Goal: Task Accomplishment & Management: Complete application form

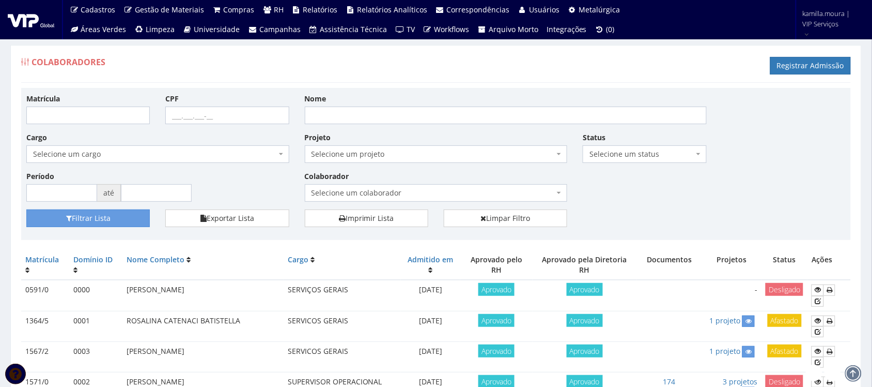
click at [448, 190] on span "Selecione um colaborador" at bounding box center [433, 193] width 243 height 10
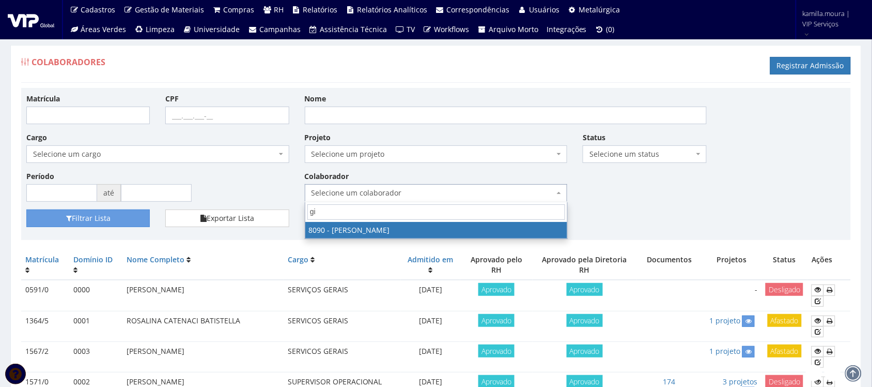
type input "g"
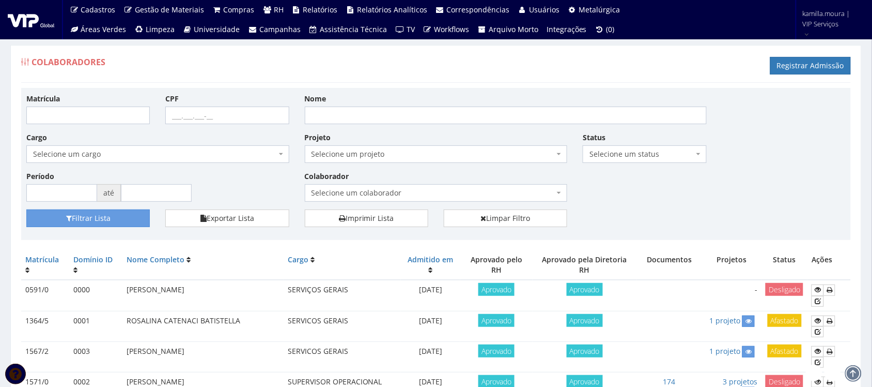
click at [657, 192] on div "Matrícula CPF Nome Cargo Selecione um cargo G0610 D0029 - 4110-05 - AGENTE DE A…" at bounding box center [436, 151] width 835 height 116
click at [657, 155] on span "Selecione um status" at bounding box center [642, 154] width 104 height 10
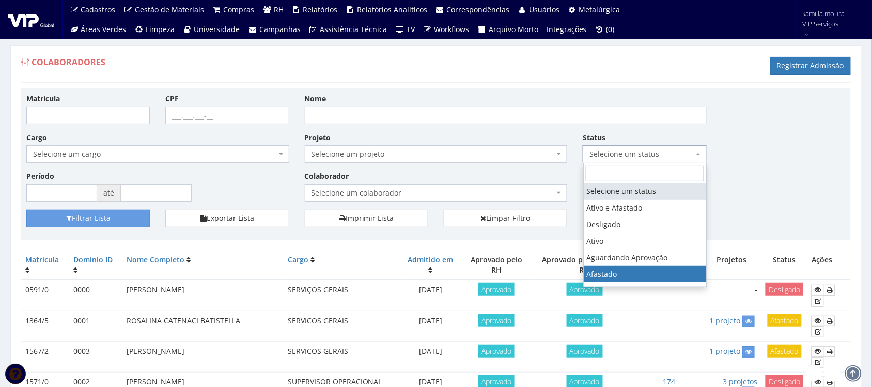
select select "3"
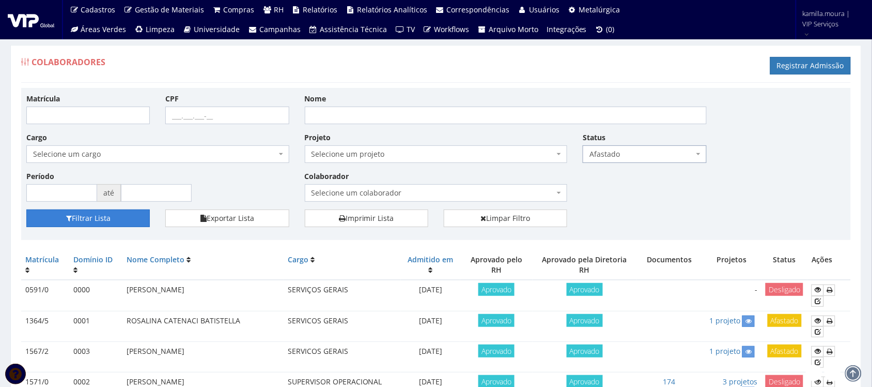
click at [97, 218] on button "Filtrar Lista" at bounding box center [88, 218] width 124 height 18
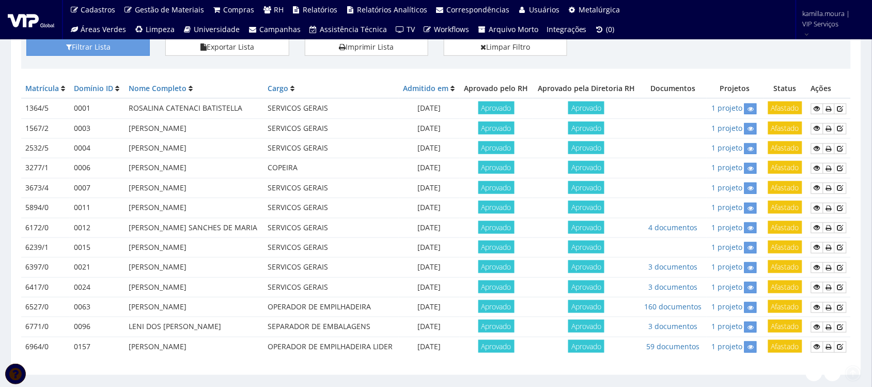
scroll to position [194, 0]
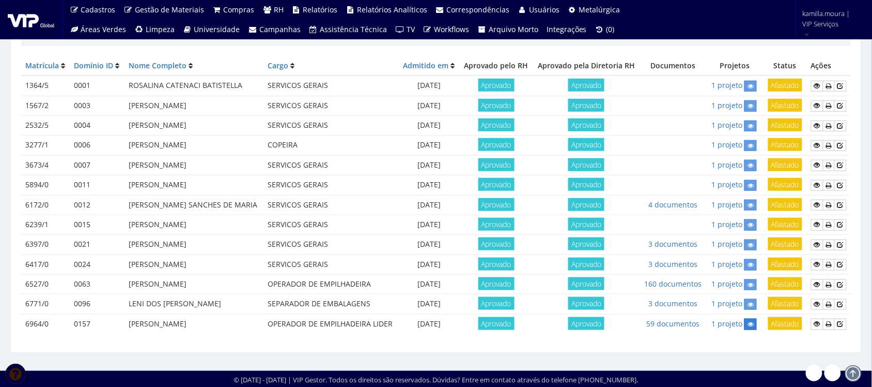
click at [749, 324] on icon at bounding box center [751, 323] width 6 height 7
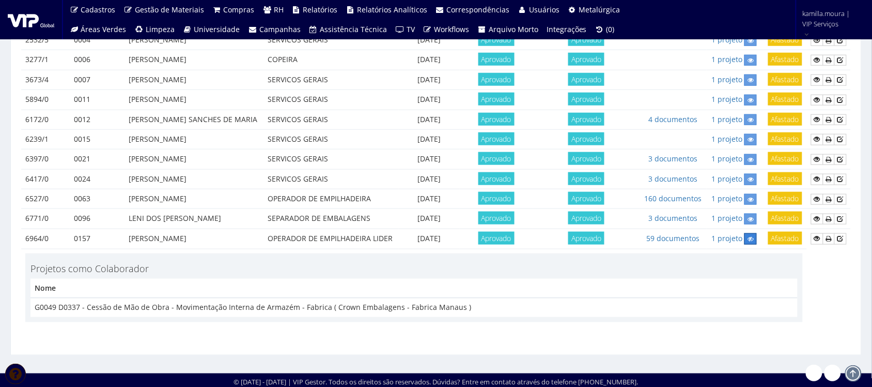
scroll to position [285, 0]
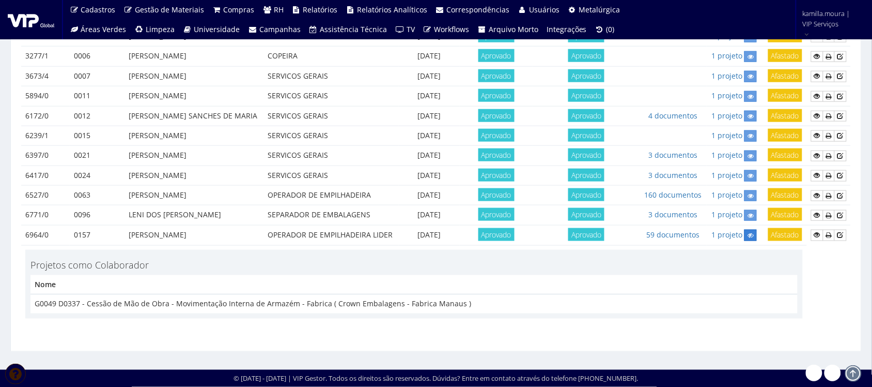
click at [748, 236] on icon at bounding box center [751, 235] width 6 height 7
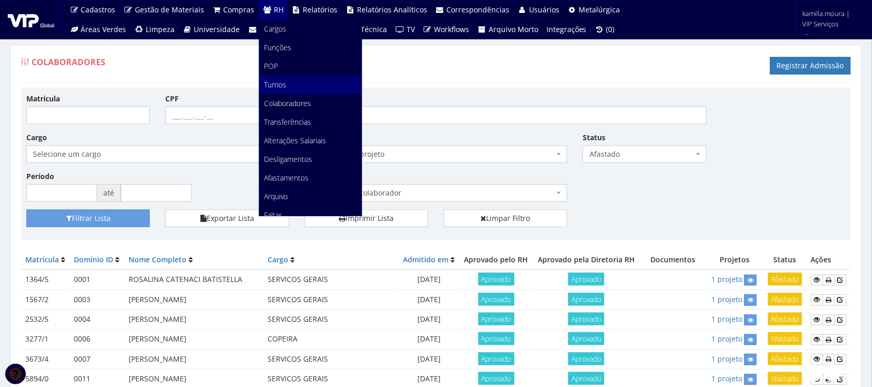
scroll to position [65, 0]
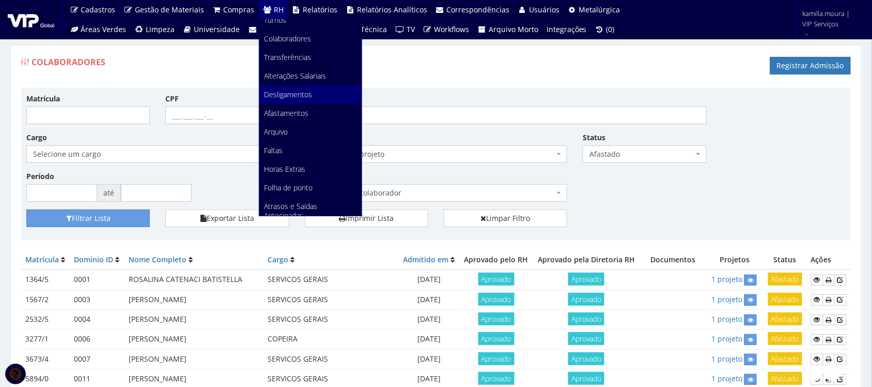
click at [280, 92] on span "Desligamentos" at bounding box center [289, 94] width 48 height 10
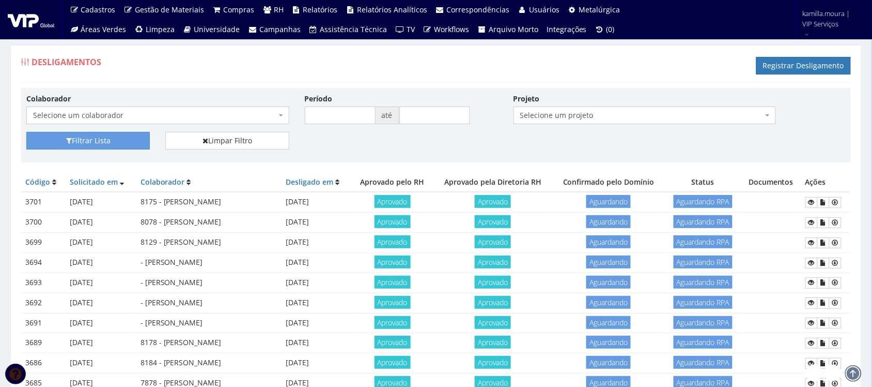
click at [203, 114] on span "Selecione um colaborador" at bounding box center [154, 115] width 243 height 10
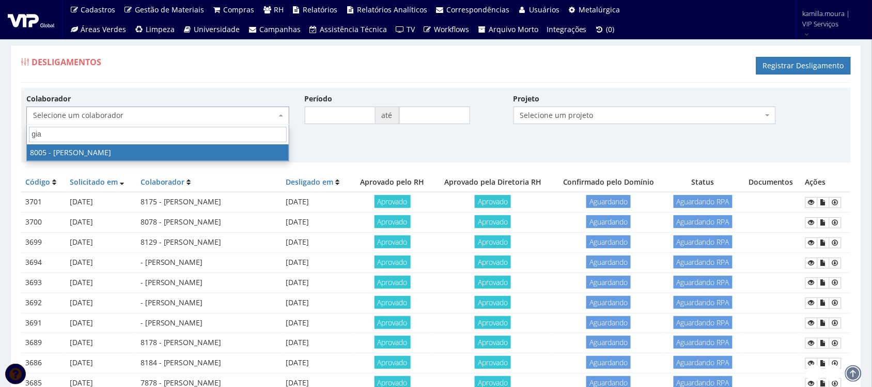
type input "gian"
select select "3261"
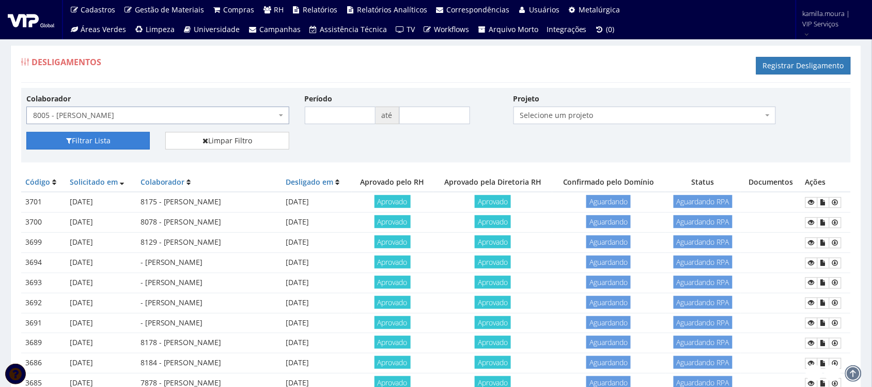
click at [114, 143] on button "Filtrar Lista" at bounding box center [88, 141] width 124 height 18
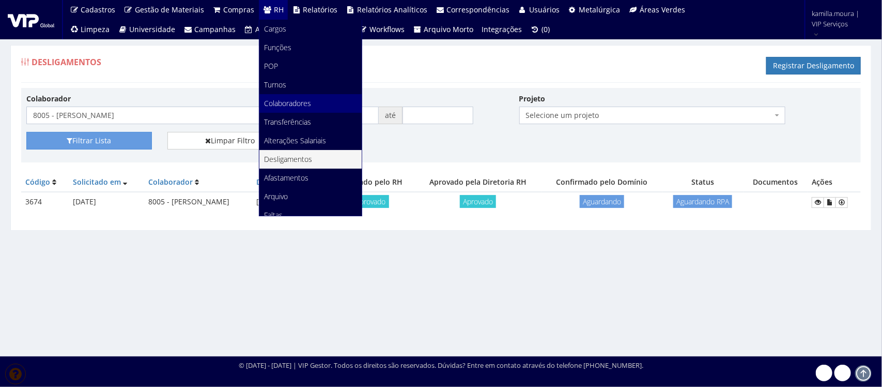
click at [299, 102] on span "Colaboradores" at bounding box center [288, 103] width 47 height 10
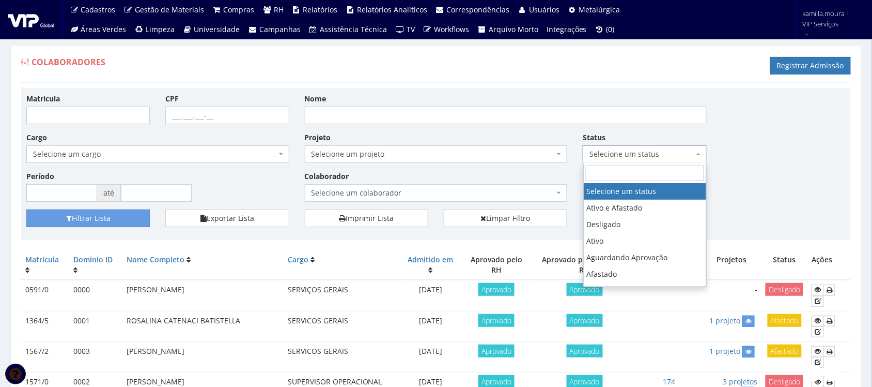
click at [620, 151] on span "Selecione um status" at bounding box center [642, 154] width 104 height 10
click at [742, 147] on div "Matrícula CPF Nome Cargo Selecione um cargo G0610 D0029 - 4110-05 - AGENTE DE A…" at bounding box center [436, 151] width 835 height 116
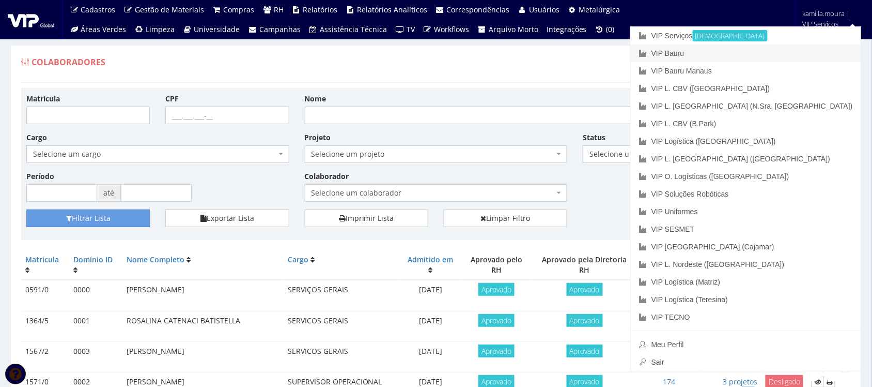
click at [782, 52] on link "VIP Bauru" at bounding box center [746, 53] width 231 height 18
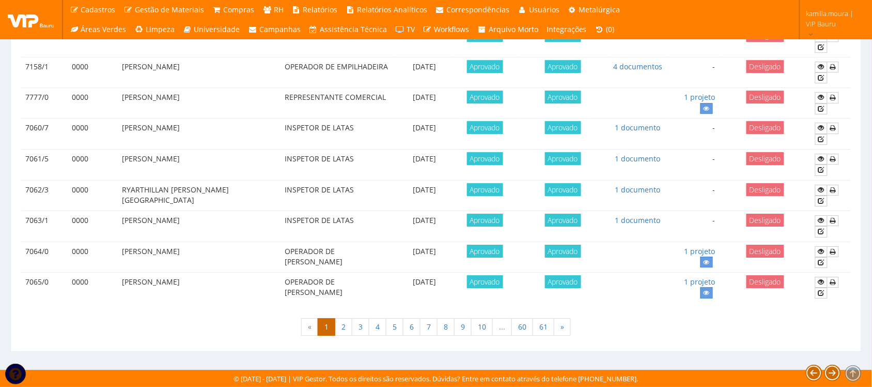
scroll to position [915, 0]
click at [544, 329] on link "61" at bounding box center [544, 327] width 22 height 18
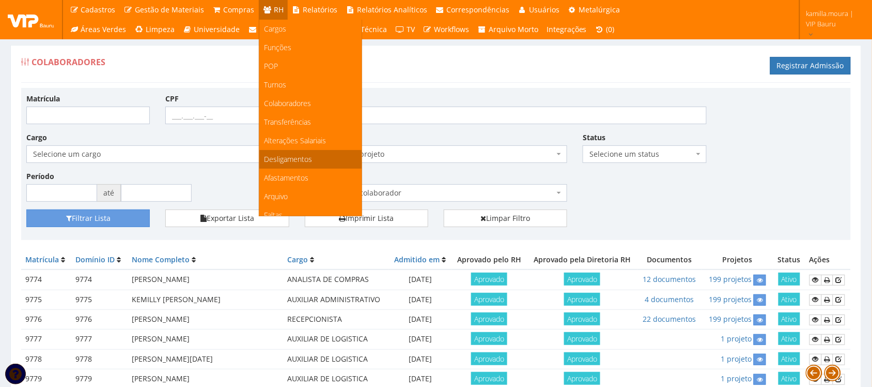
click at [288, 159] on span "Desligamentos" at bounding box center [289, 159] width 48 height 10
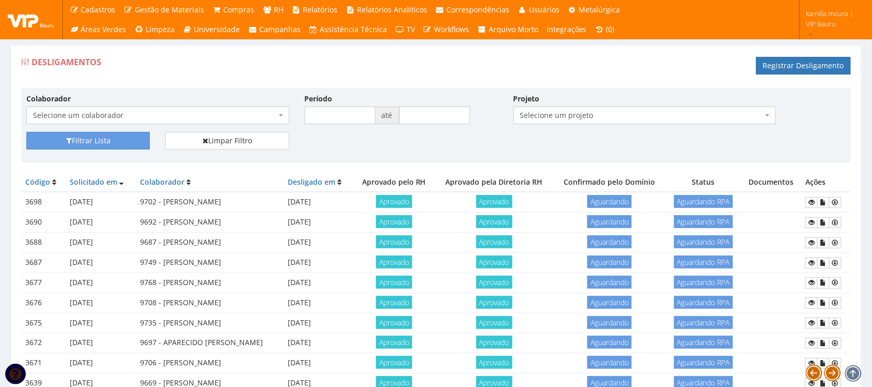
click at [648, 66] on div "Desligamentos Registrar Desligamento" at bounding box center [436, 67] width 830 height 31
click at [786, 58] on link "Registrar Desligamento" at bounding box center [804, 66] width 95 height 18
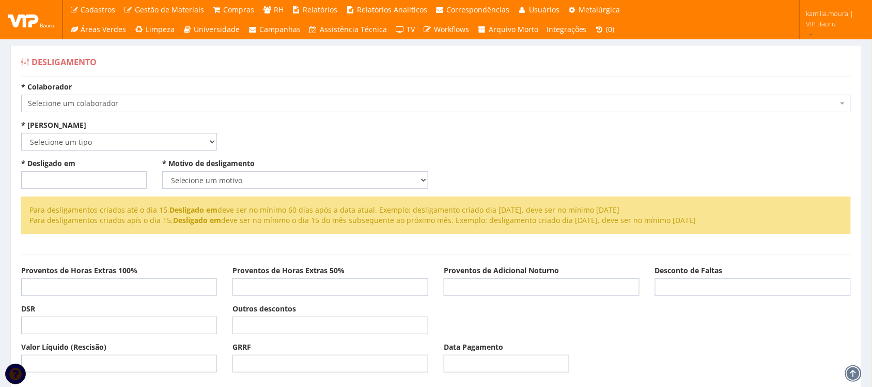
click at [378, 106] on span "Selecione um colaborador" at bounding box center [433, 103] width 810 height 10
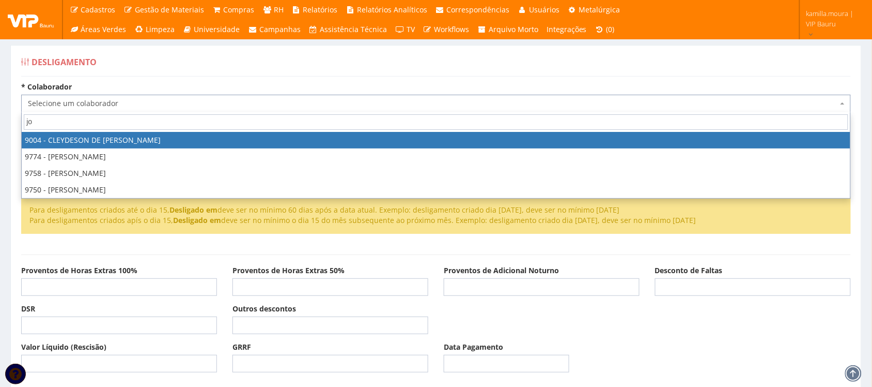
type input "j"
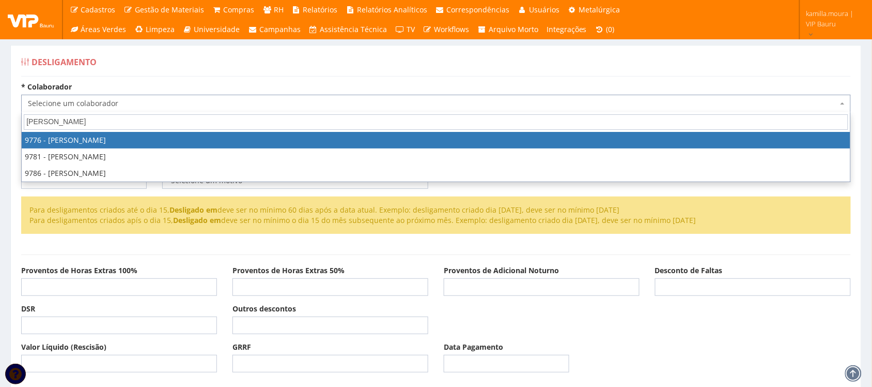
type input "felipe"
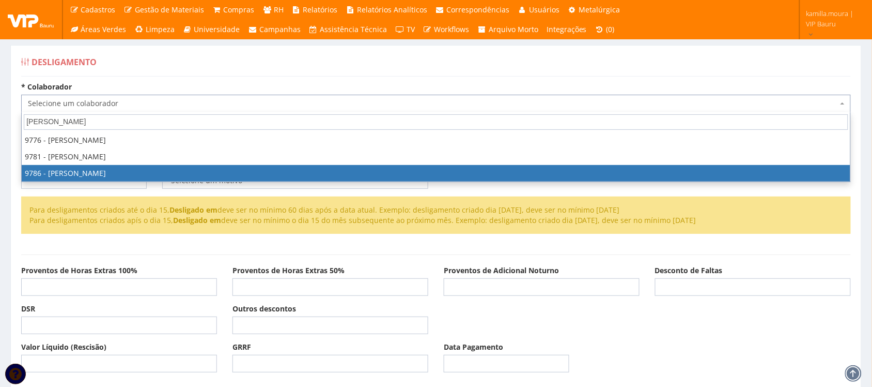
select select "4112"
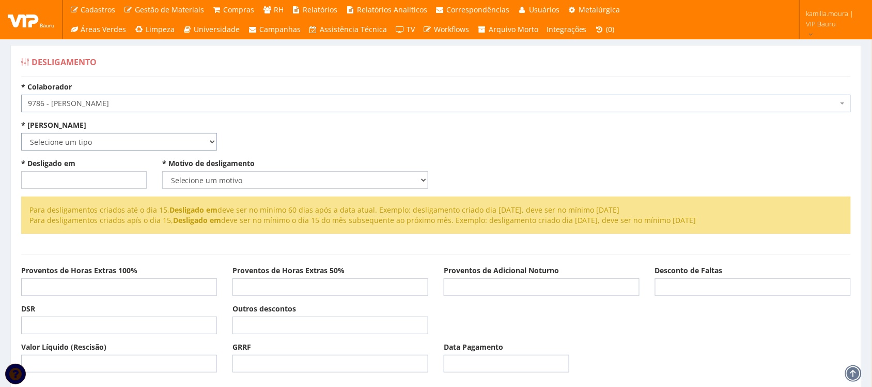
click at [119, 139] on select "Selecione um tipo Indenizado Trabalhando" at bounding box center [119, 142] width 196 height 18
select select "indenizado"
click at [21, 133] on select "Selecione um tipo Indenizado Trabalhando" at bounding box center [119, 142] width 196 height 18
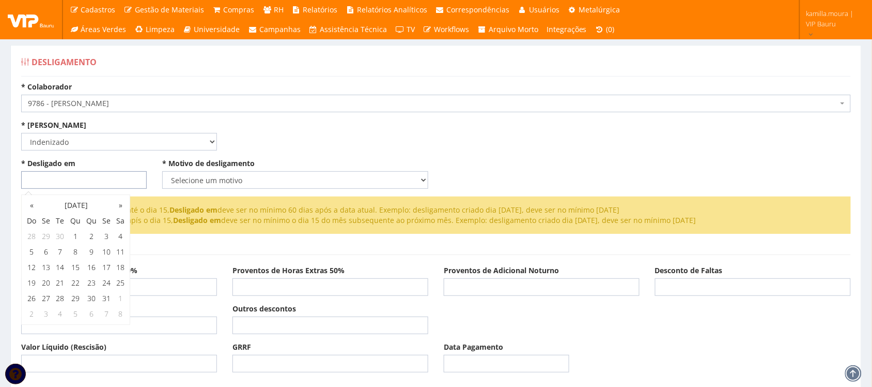
click at [102, 178] on input "* Desligado em" at bounding box center [84, 180] width 126 height 18
type input "[DATE]"
click at [173, 176] on select "Selecione um motivo Com Justa Causa Sem Justa Causa Pedido de Demissão Término …" at bounding box center [295, 180] width 266 height 18
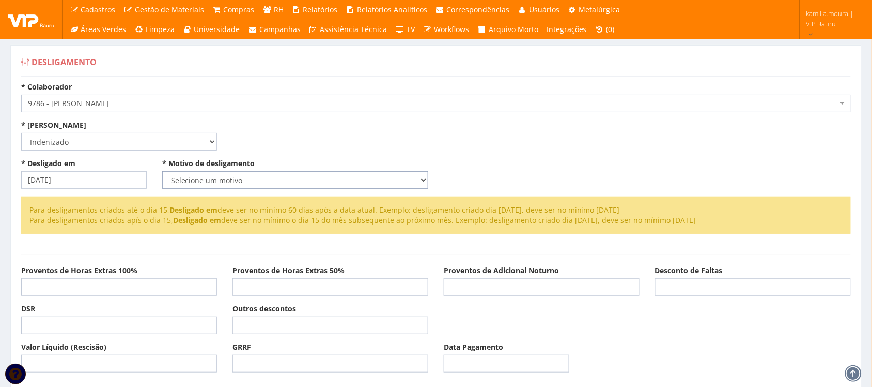
select select "pedido_demissao"
click at [162, 171] on select "Selecione um motivo Com Justa Causa Sem Justa Causa Pedido de Demissão Término …" at bounding box center [295, 180] width 266 height 18
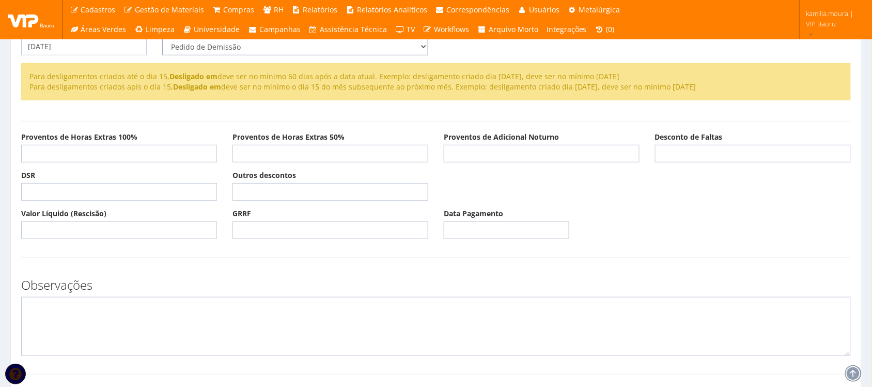
scroll to position [281, 0]
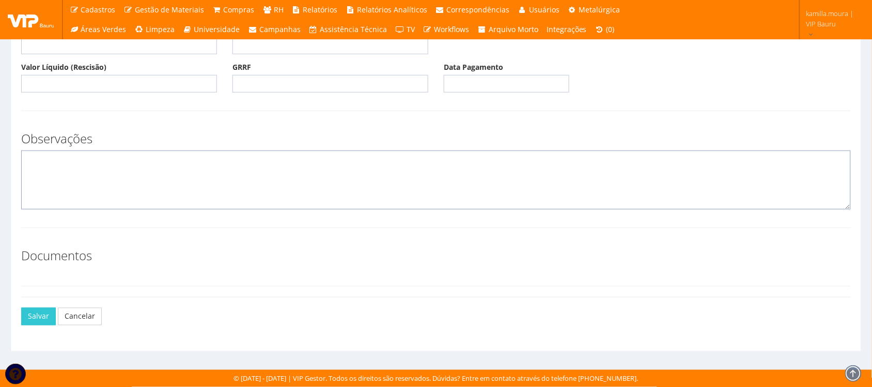
click at [161, 164] on textarea at bounding box center [436, 179] width 830 height 59
type textarea "c"
type textarea "CANCELAMENTO DA ADMISSAO"
click at [40, 322] on button "Salvar" at bounding box center [38, 317] width 35 height 18
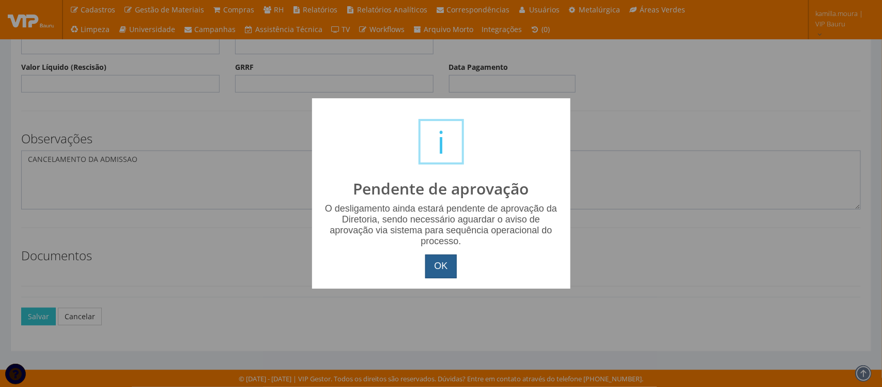
click at [453, 270] on button "OK" at bounding box center [440, 266] width 31 height 24
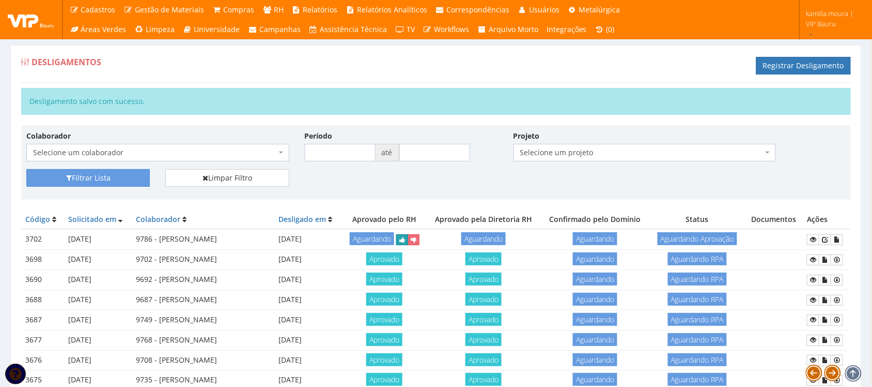
click at [405, 241] on icon "submit" at bounding box center [403, 239] width 6 height 7
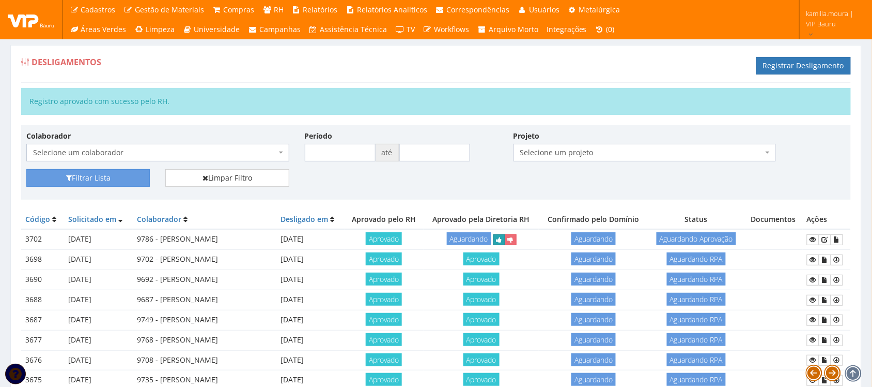
click at [502, 239] on icon "submit" at bounding box center [500, 239] width 6 height 7
